Goal: Task Accomplishment & Management: Manage account settings

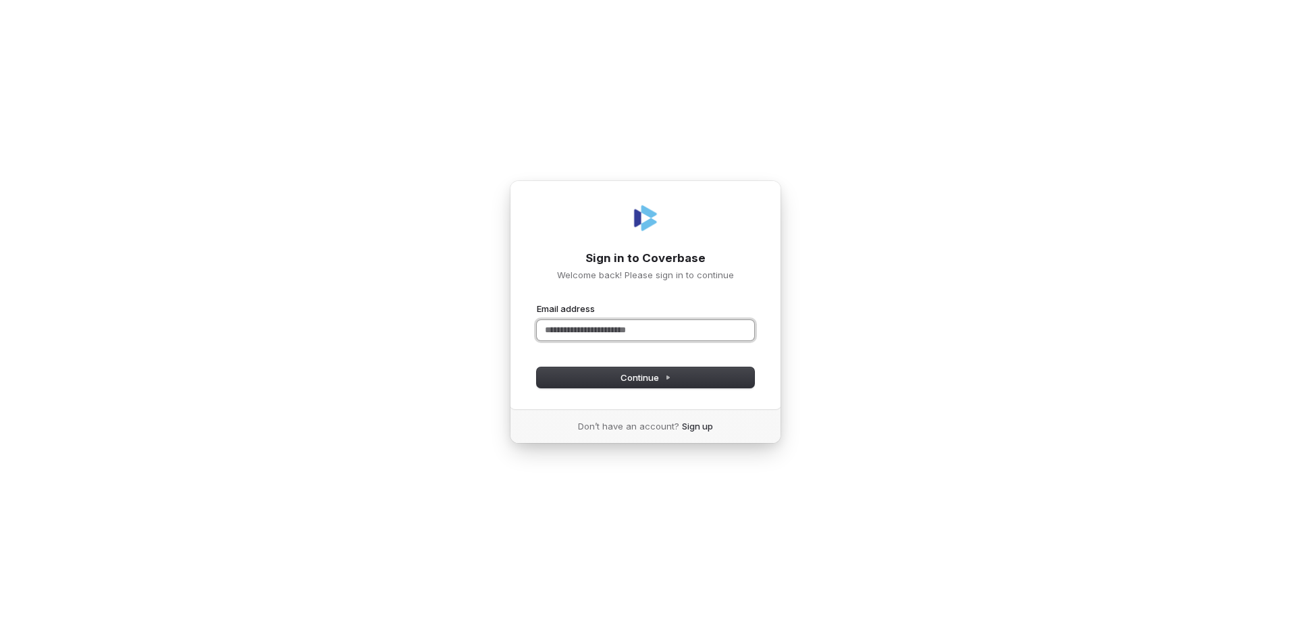
click at [595, 327] on input "Email address" at bounding box center [645, 330] width 217 height 20
click at [995, 183] on div "Sign in to Coverbase Welcome back! Please sign in to continue Email address Pas…" at bounding box center [645, 312] width 1291 height 624
click at [1047, 171] on div "Sign in to Coverbase Welcome back! Please sign in to continue Email address Pas…" at bounding box center [645, 312] width 1291 height 624
click at [1047, 199] on div "Sign in to Coverbase Welcome back! Please sign in to continue Email address Pas…" at bounding box center [645, 312] width 1291 height 624
drag, startPoint x: 869, startPoint y: 324, endPoint x: 885, endPoint y: 331, distance: 17.6
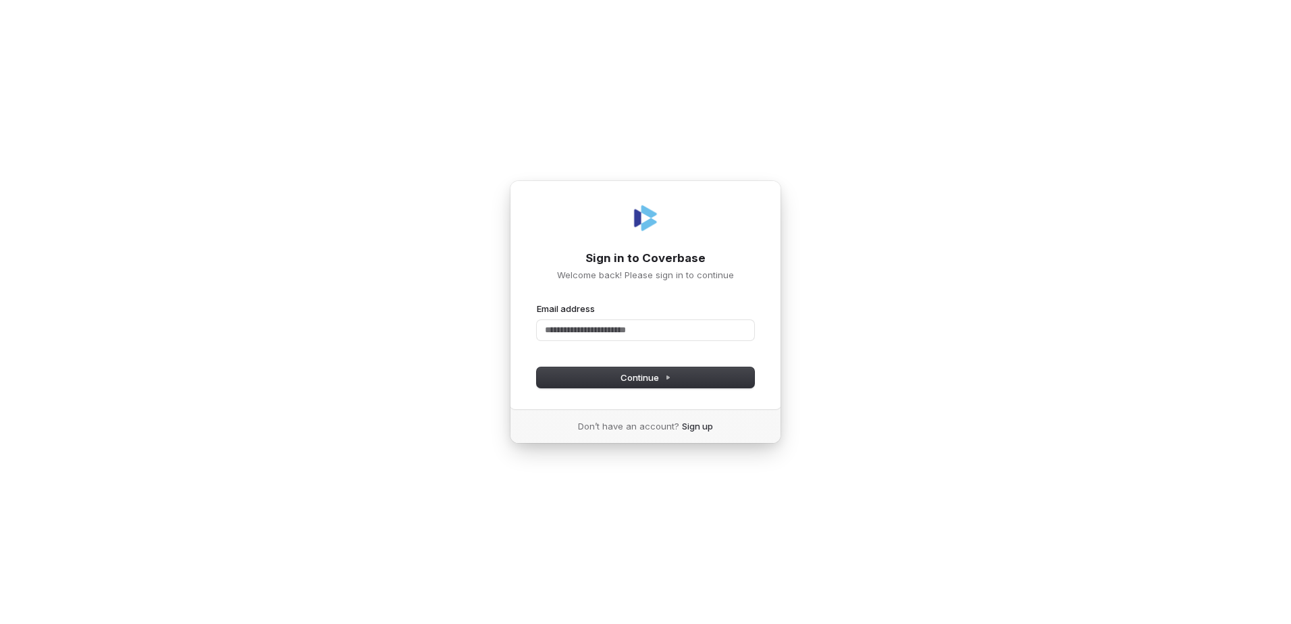
click at [869, 324] on div "Sign in to Coverbase Welcome back! Please sign in to continue Email address Pas…" at bounding box center [645, 312] width 1291 height 624
click at [665, 329] on input "Email address" at bounding box center [645, 330] width 217 height 20
click at [666, 382] on span "Continue" at bounding box center [646, 377] width 51 height 12
type input "**********"
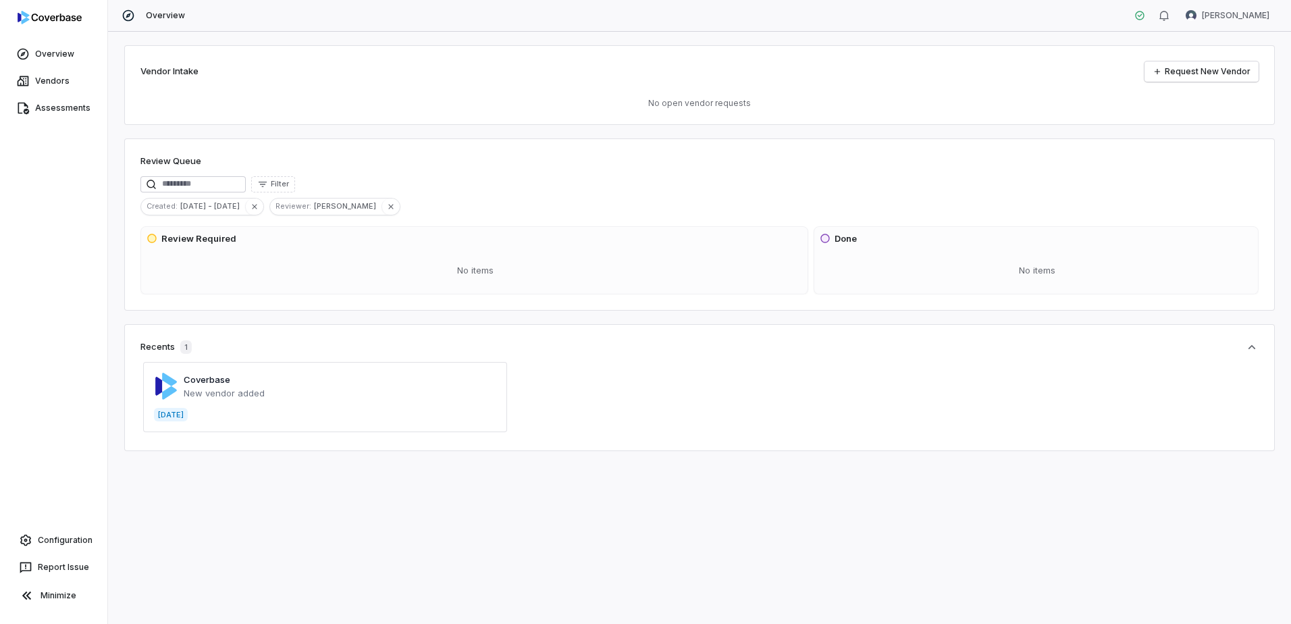
click at [752, 415] on div "Coverbase New vendor added [DATE]" at bounding box center [699, 397] width 1118 height 76
click at [1233, 13] on html "Overview Vendors Assessments Configuration Report Issue Minimize Overview [PERS…" at bounding box center [645, 312] width 1291 height 624
click at [1068, 26] on html "Overview Vendors Assessments Configuration Report Issue Minimize Overview [PERS…" at bounding box center [645, 312] width 1291 height 624
click at [1236, 22] on html "Overview Vendors Assessments Configuration Report Issue Minimize Overview [PERS…" at bounding box center [645, 312] width 1291 height 624
click at [1222, 132] on div "Log out" at bounding box center [1220, 124] width 103 height 22
